Goal: Task Accomplishment & Management: Use online tool/utility

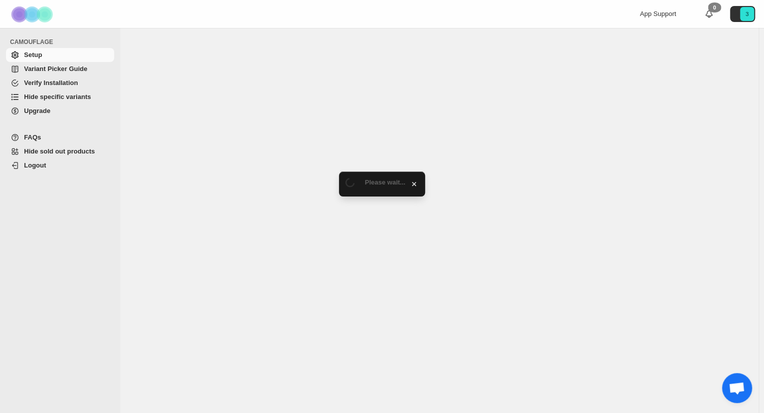
select select "**********"
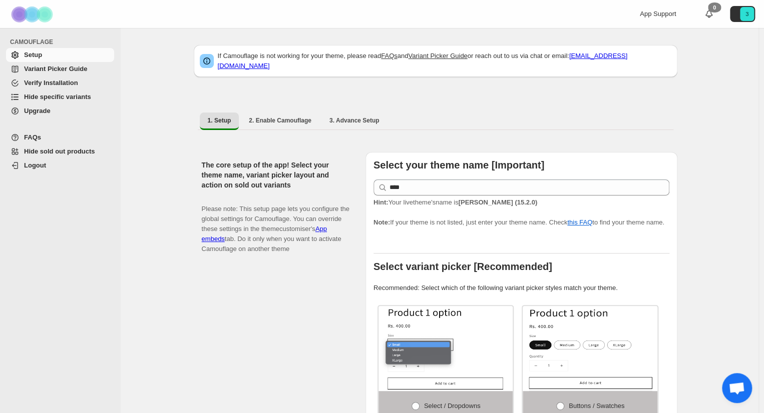
click at [64, 69] on span "Variant Picker Guide" at bounding box center [55, 69] width 63 height 8
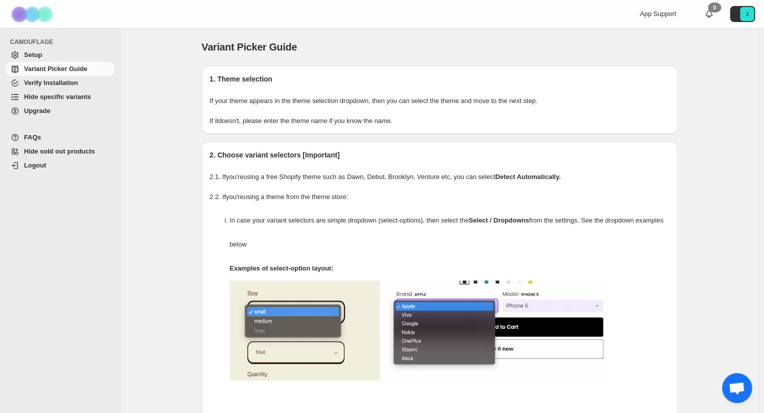
click at [58, 97] on span "Hide specific variants" at bounding box center [57, 97] width 67 height 8
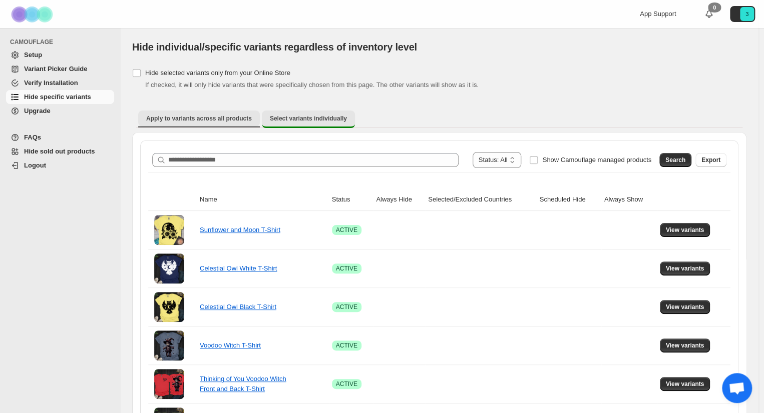
click at [182, 119] on span "Apply to variants across all products" at bounding box center [199, 119] width 106 height 8
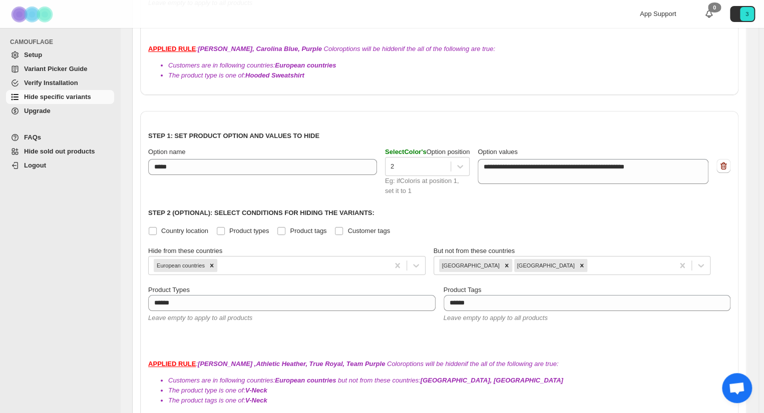
scroll to position [1794, 0]
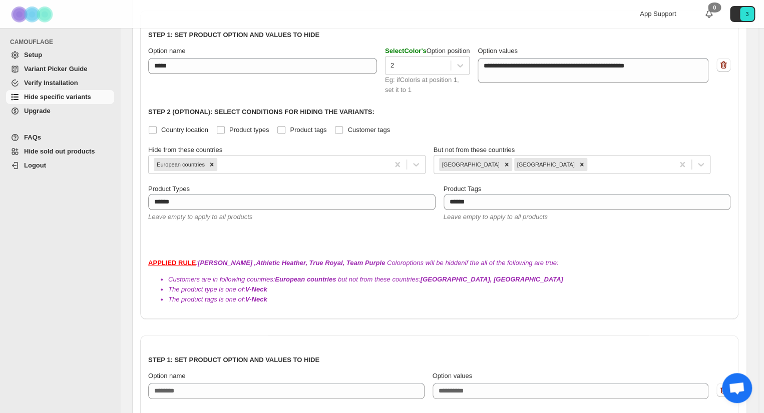
scroll to position [1902, 0]
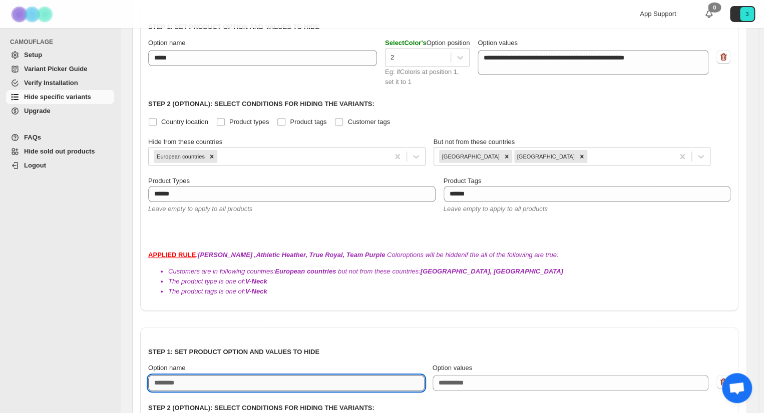
click at [175, 375] on input "Option name" at bounding box center [286, 383] width 276 height 16
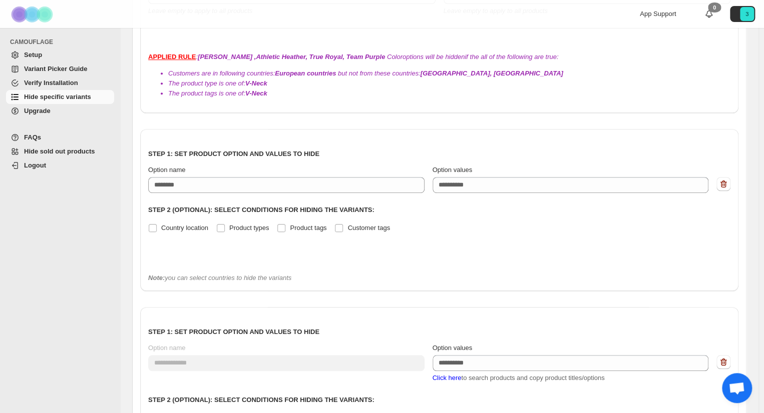
scroll to position [2100, 0]
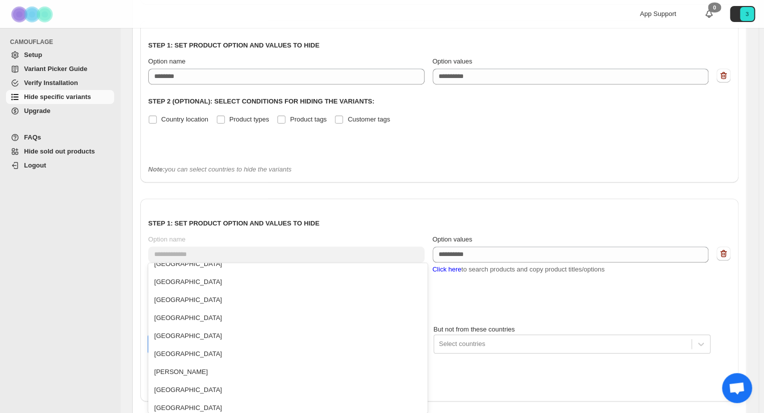
scroll to position [695, 0]
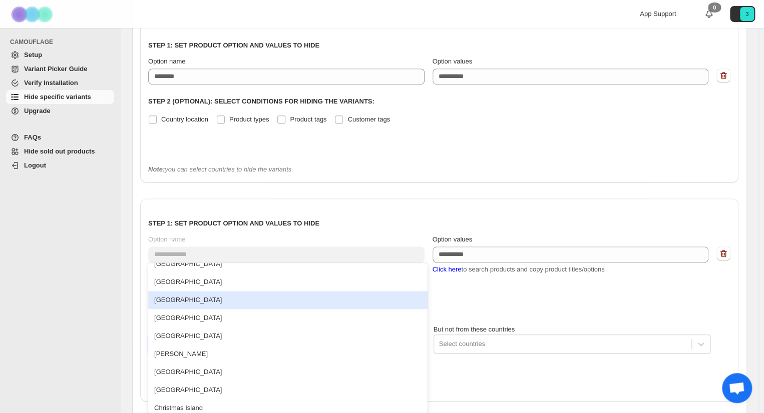
click at [173, 302] on div "Canada" at bounding box center [287, 300] width 279 height 18
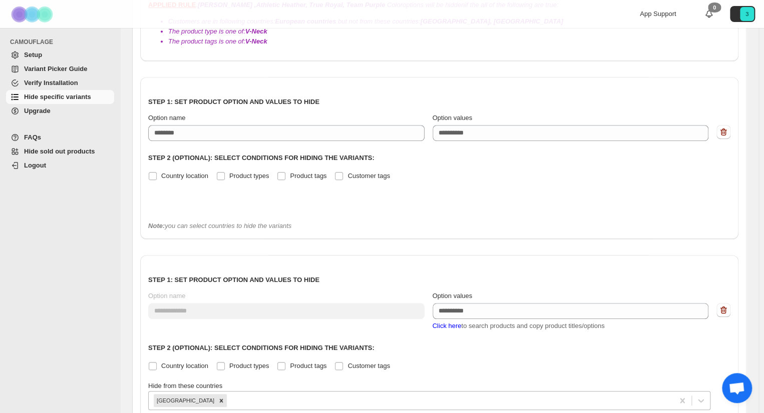
scroll to position [2164, 0]
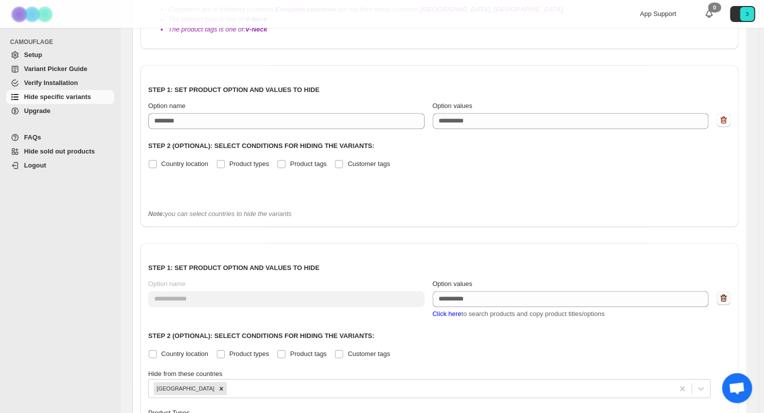
click at [723, 297] on icon "button" at bounding box center [722, 298] width 1 height 3
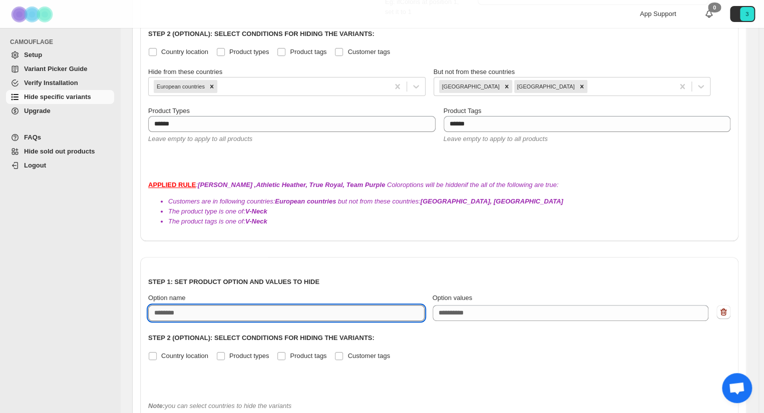
click at [164, 305] on input "Option name" at bounding box center [286, 313] width 276 height 16
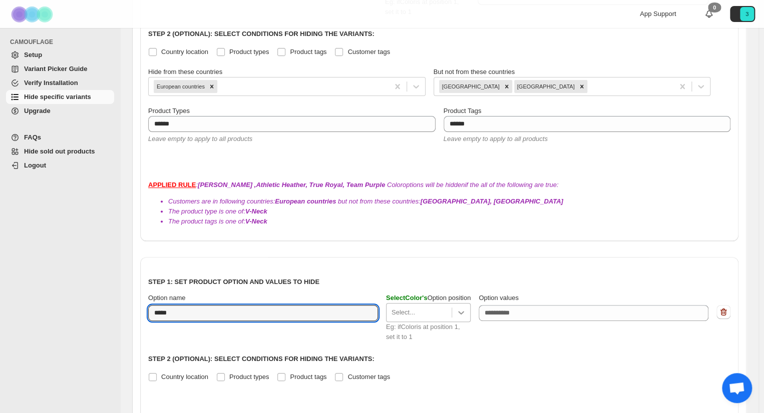
type input "*****"
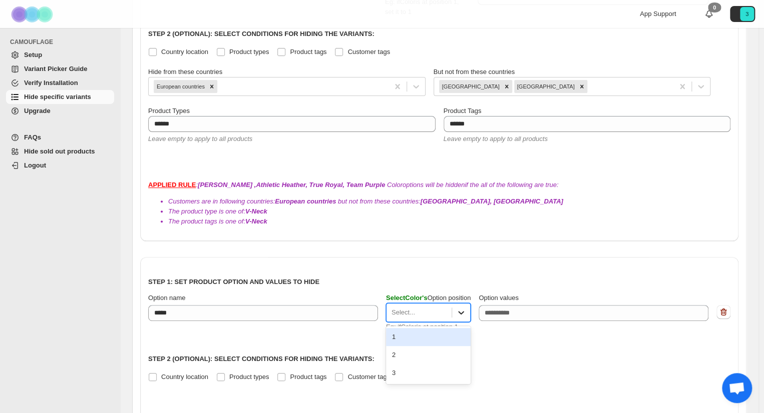
click at [463, 308] on icon at bounding box center [461, 313] width 10 height 10
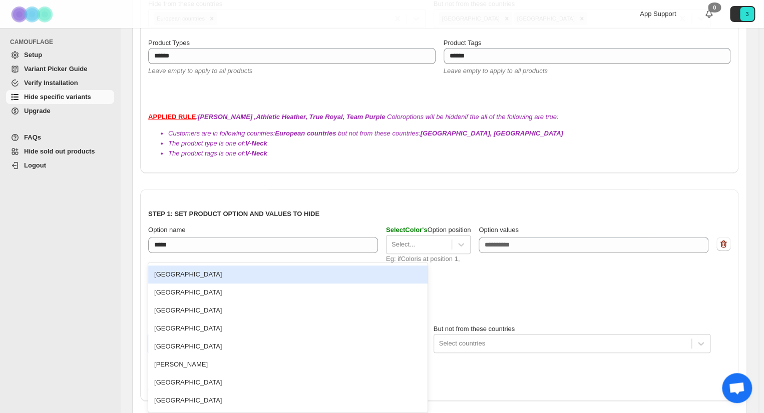
scroll to position [688, 0]
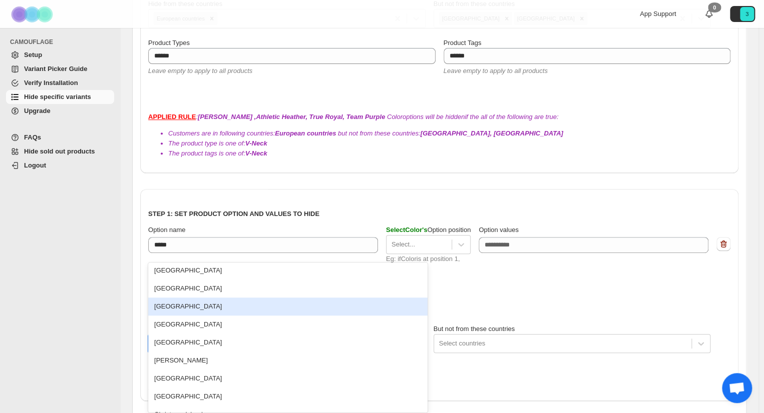
click at [159, 307] on div "Canada" at bounding box center [287, 307] width 279 height 18
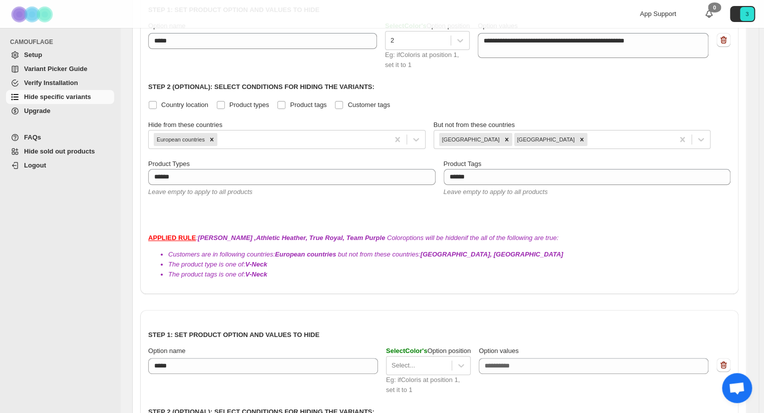
scroll to position [2004, 0]
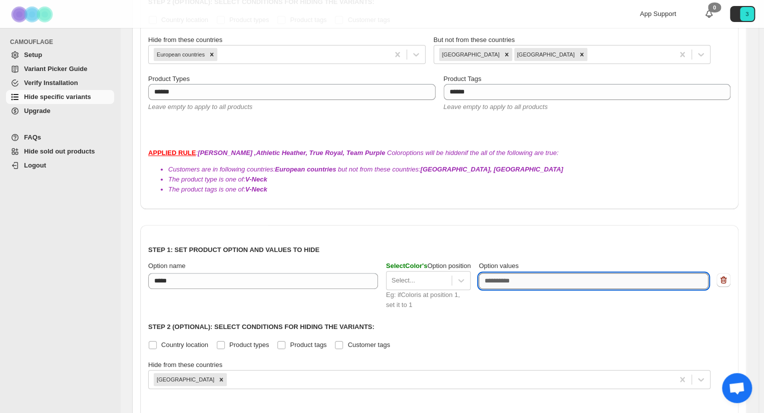
click at [499, 273] on textarea "Option values" at bounding box center [594, 281] width 230 height 16
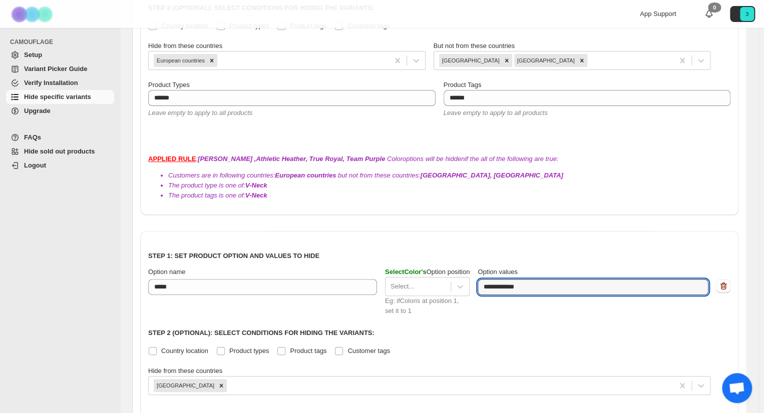
scroll to position [2053, 0]
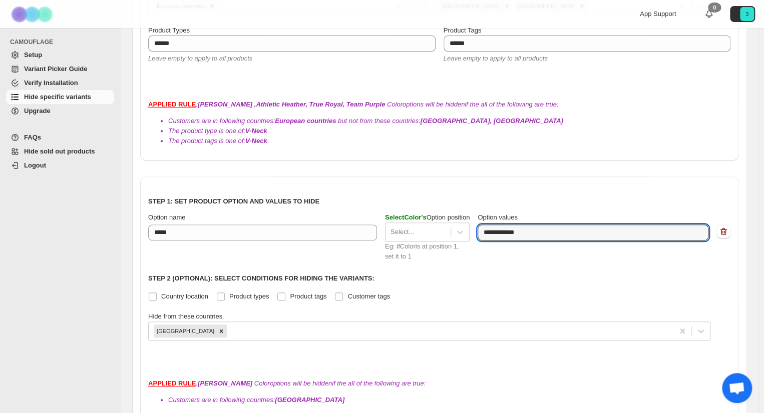
type textarea "**********"
